Goal: Transaction & Acquisition: Purchase product/service

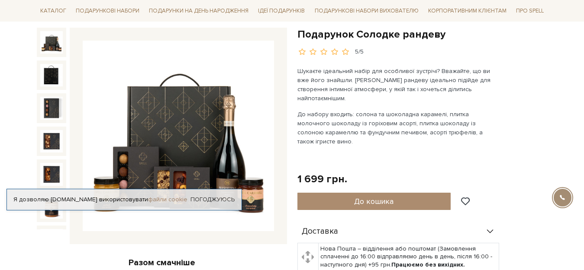
scroll to position [87, 0]
click at [220, 199] on link "Погоджуюсь" at bounding box center [212, 200] width 44 height 8
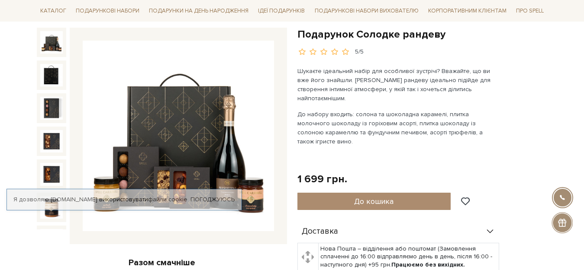
scroll to position [0, 0]
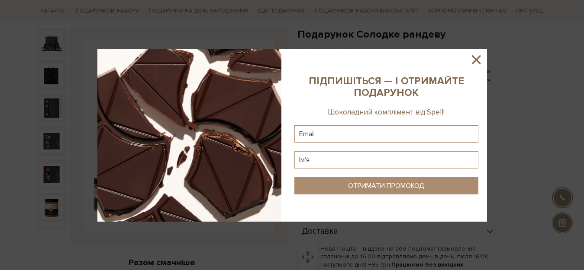
click at [476, 59] on icon at bounding box center [476, 59] width 9 height 9
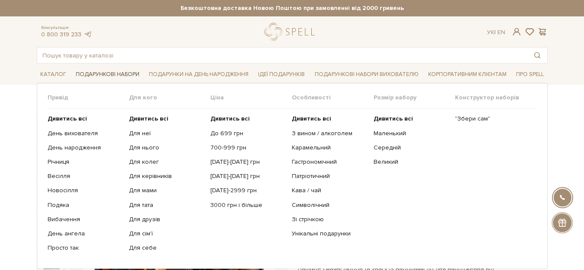
click at [114, 74] on link "Подарункові набори" at bounding box center [107, 74] width 71 height 13
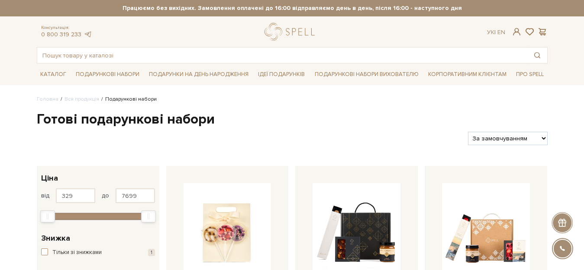
select select "https://spellchocolate.com/our-productions/podarunkovi-box/?sort=p.price&order=…"
click at [468, 132] on select "За замовчуванням За Ціною (зростання) За Ціною (зменшення) Новинки За популярні…" at bounding box center [507, 138] width 79 height 13
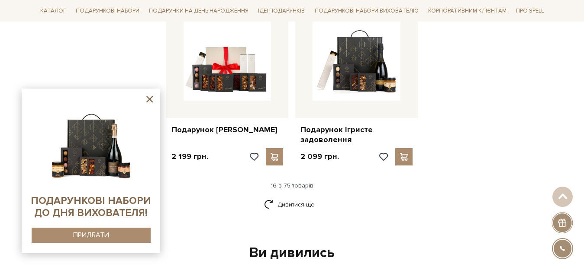
scroll to position [1097, 0]
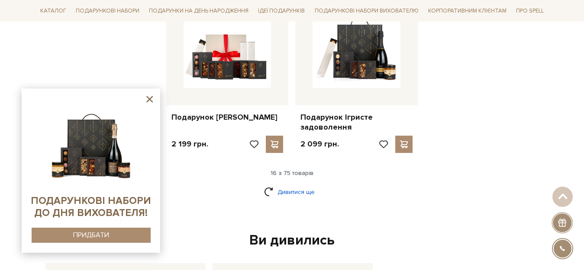
click at [295, 194] on link "Дивитися ще" at bounding box center [292, 192] width 56 height 15
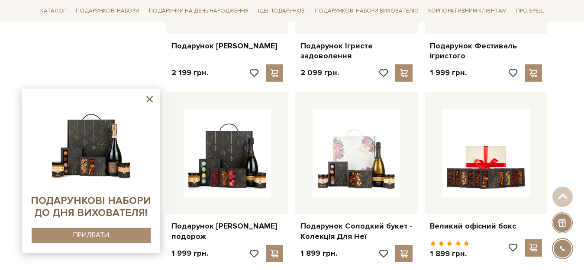
scroll to position [1184, 0]
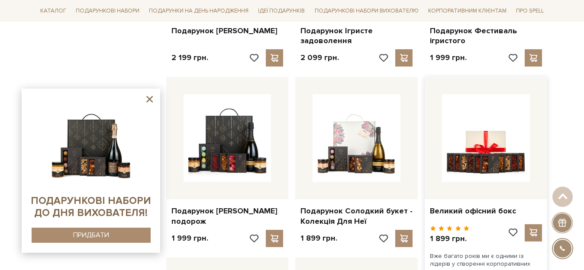
drag, startPoint x: 574, startPoint y: 48, endPoint x: 433, endPoint y: 111, distance: 154.6
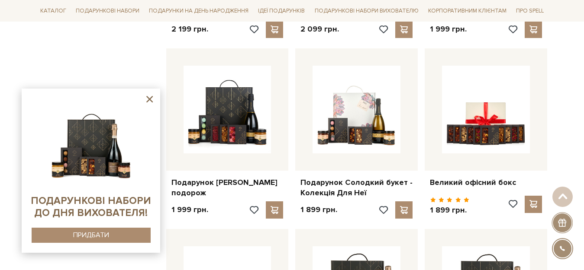
scroll to position [1227, 0]
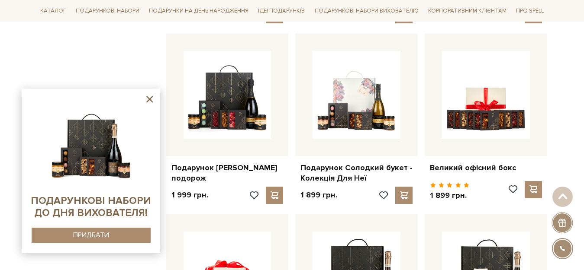
click at [149, 100] on icon at bounding box center [149, 99] width 6 height 6
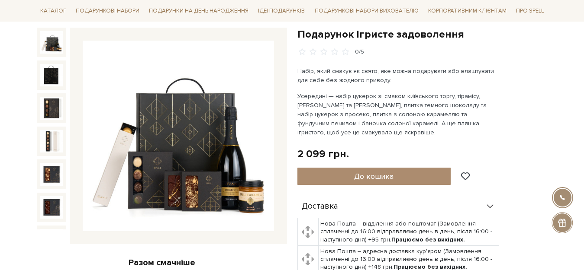
drag, startPoint x: 575, startPoint y: 73, endPoint x: 472, endPoint y: 0, distance: 126.4
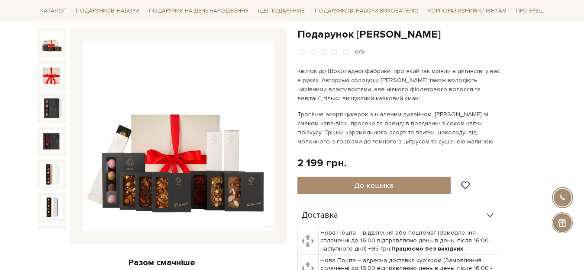
drag, startPoint x: 578, startPoint y: 37, endPoint x: 421, endPoint y: 114, distance: 174.7
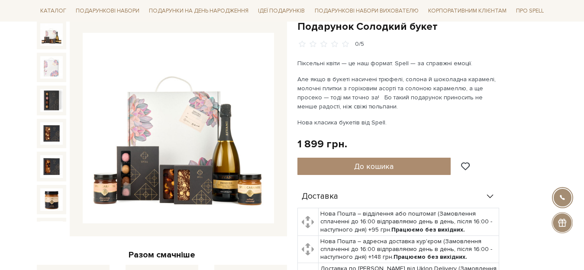
click at [518, 39] on div "Подарунок Солодкий букет 0/5" at bounding box center [422, 34] width 250 height 29
drag, startPoint x: 577, startPoint y: 95, endPoint x: 476, endPoint y: 117, distance: 104.1
